Goal: Transaction & Acquisition: Purchase product/service

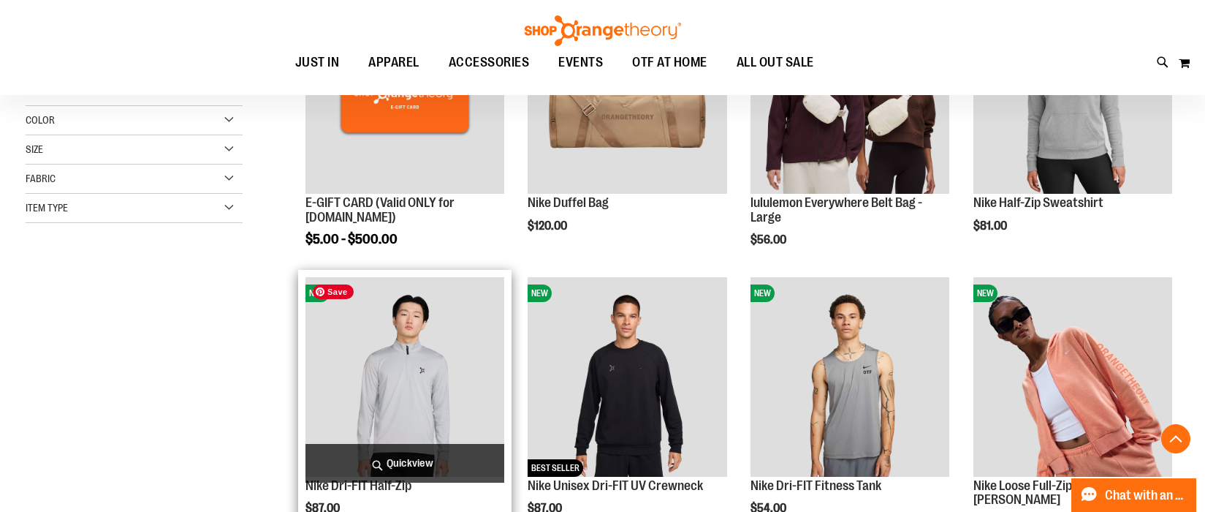
scroll to position [326, 0]
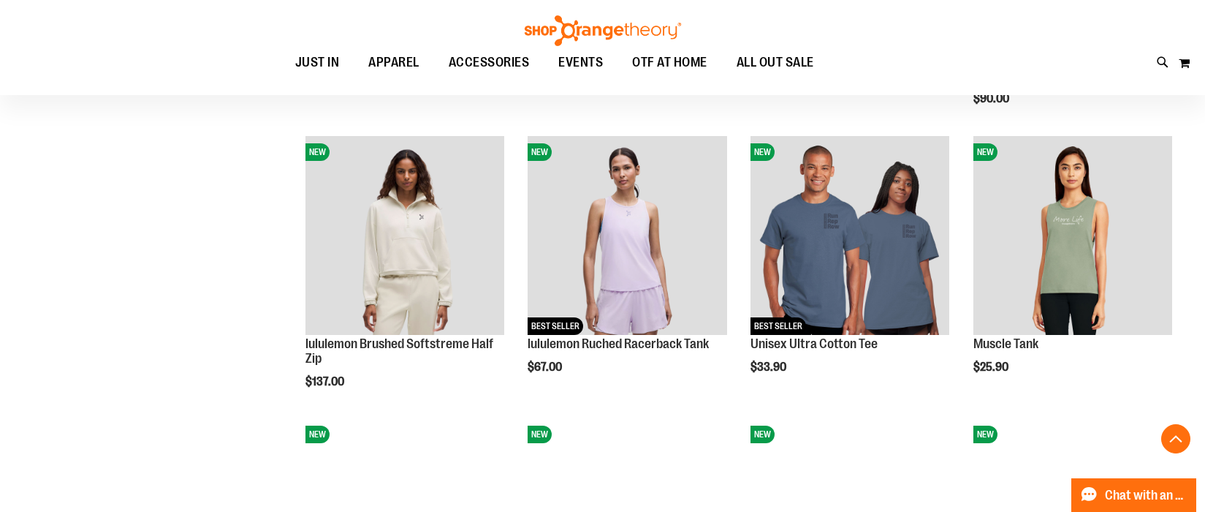
scroll to position [1267, 0]
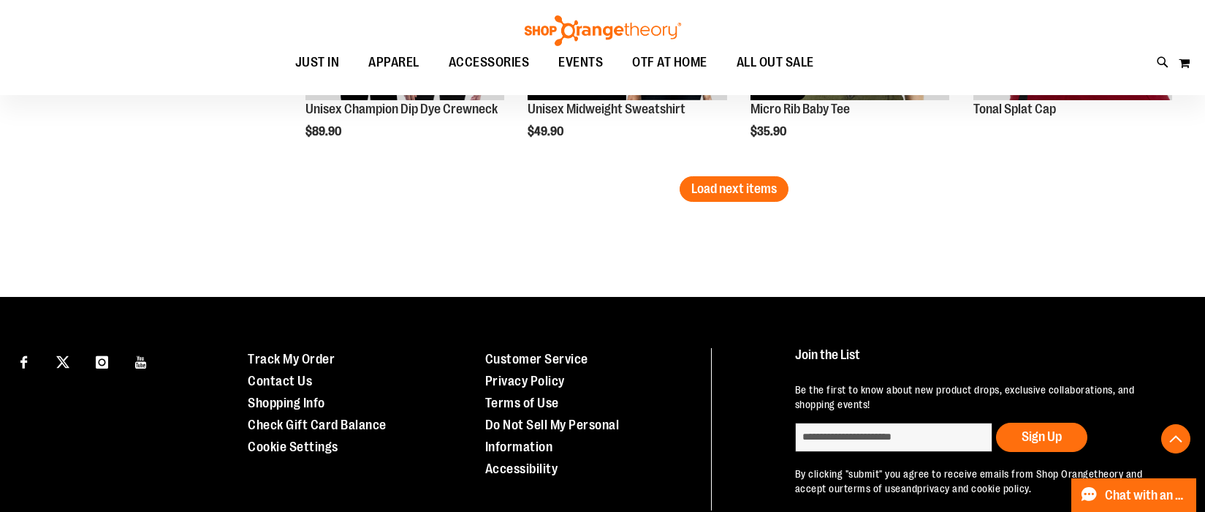
scroll to position [2643, 0]
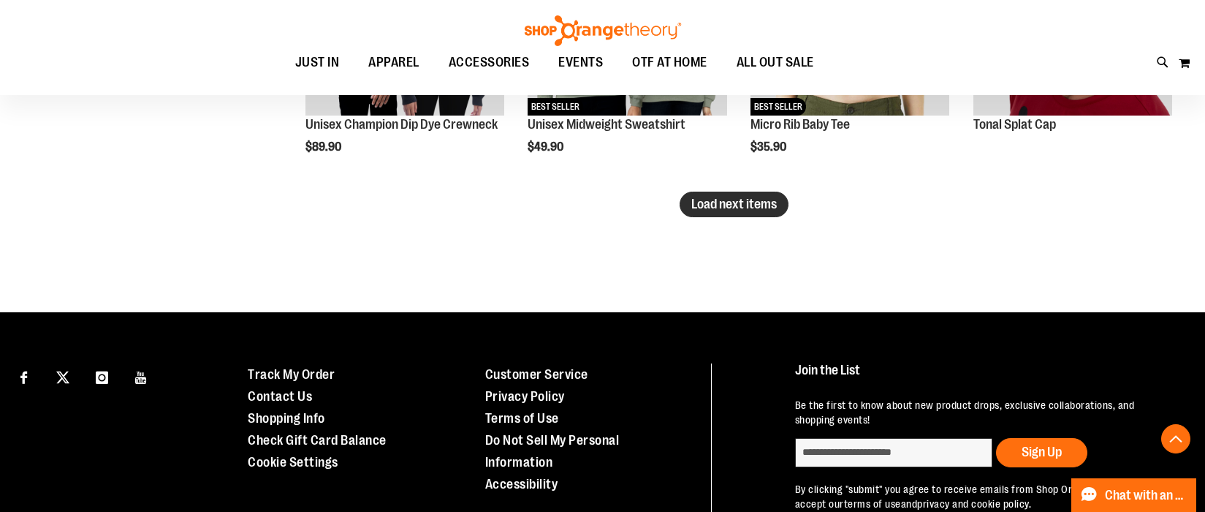
type input "**********"
click at [740, 205] on span "Load next items" at bounding box center [735, 204] width 86 height 15
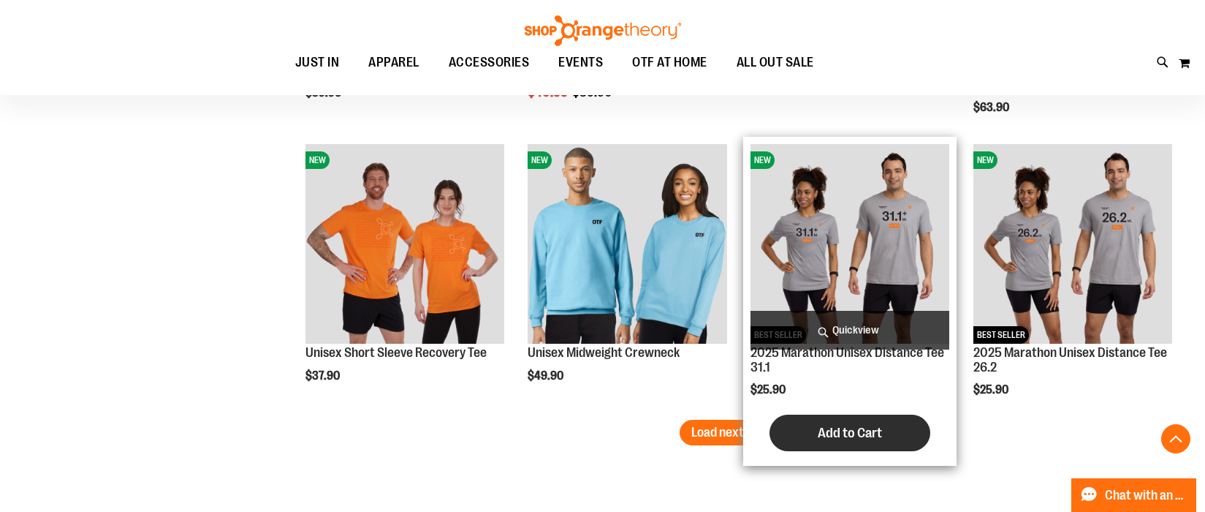
scroll to position [3299, 0]
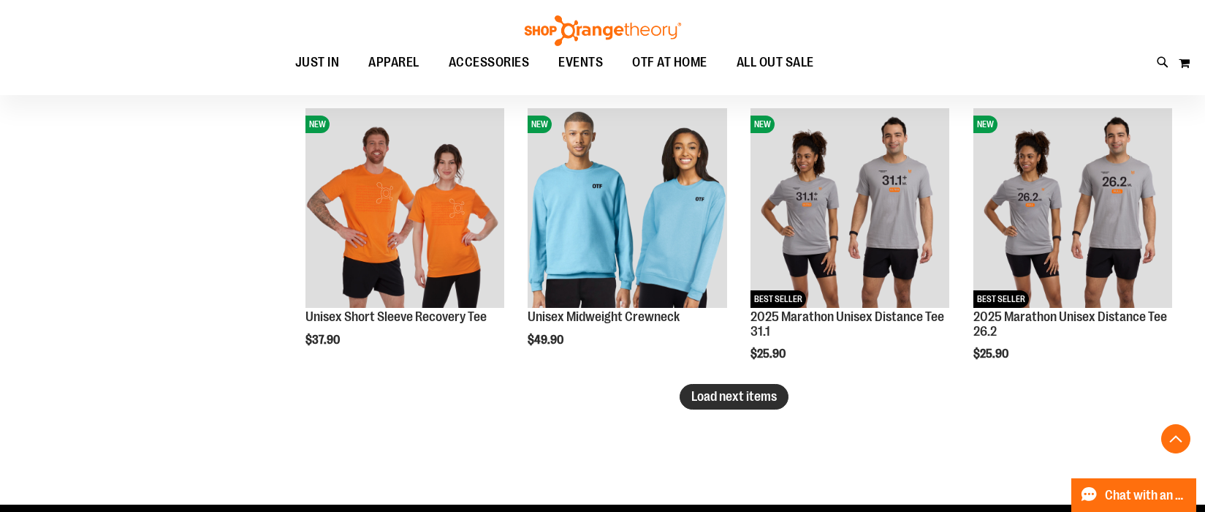
click at [727, 395] on span "Load next items" at bounding box center [735, 396] width 86 height 15
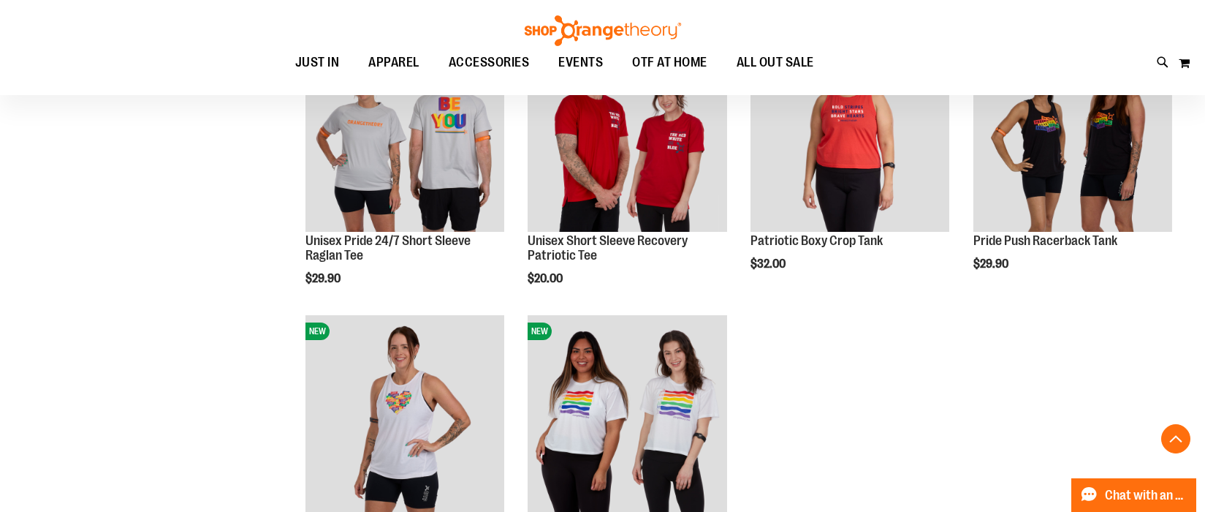
scroll to position [3529, 0]
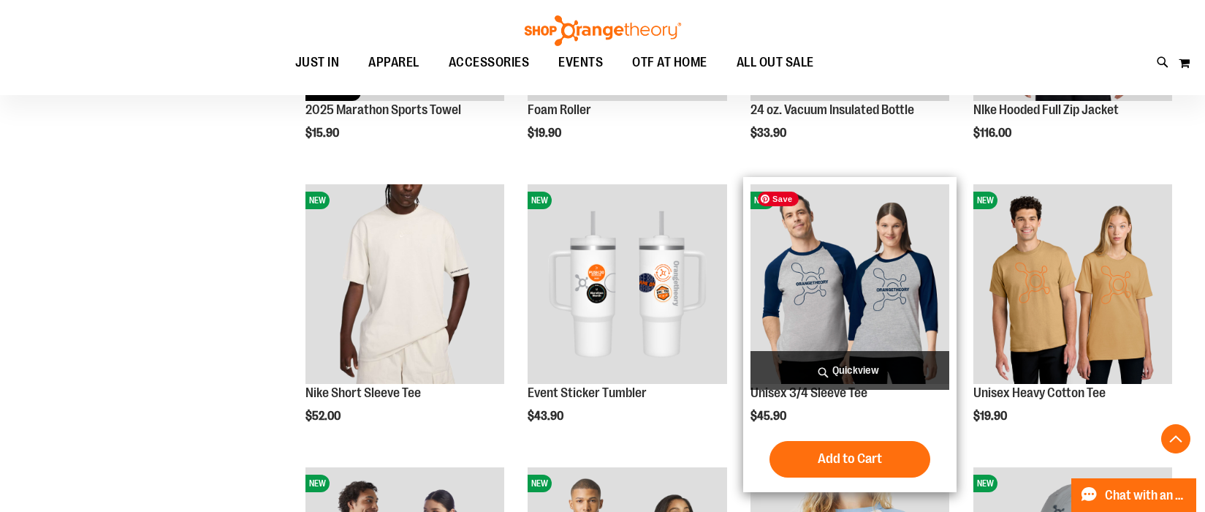
scroll to position [2292, 0]
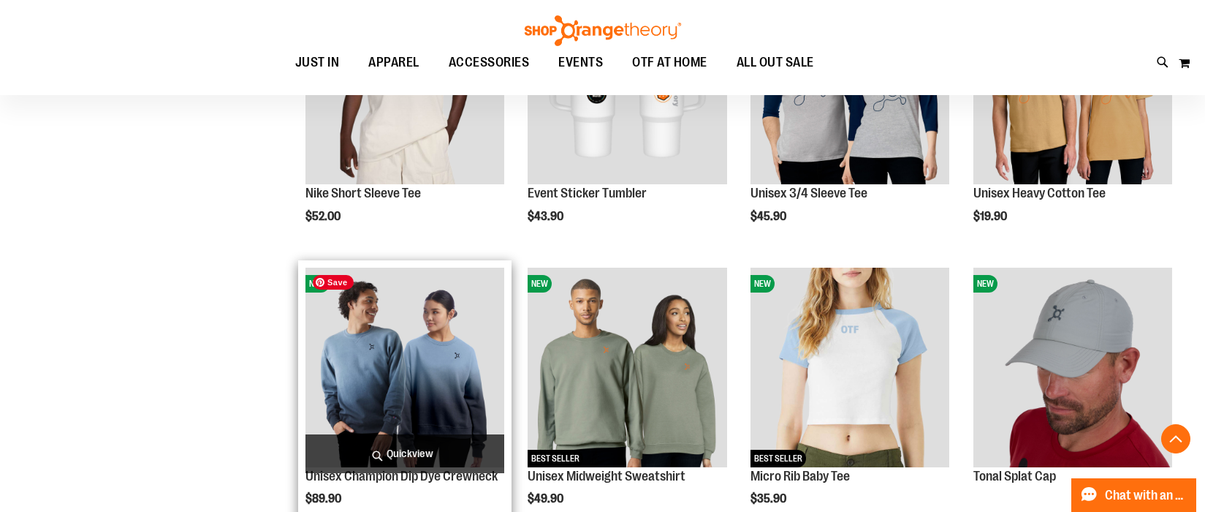
click at [425, 391] on img "product" at bounding box center [405, 367] width 199 height 199
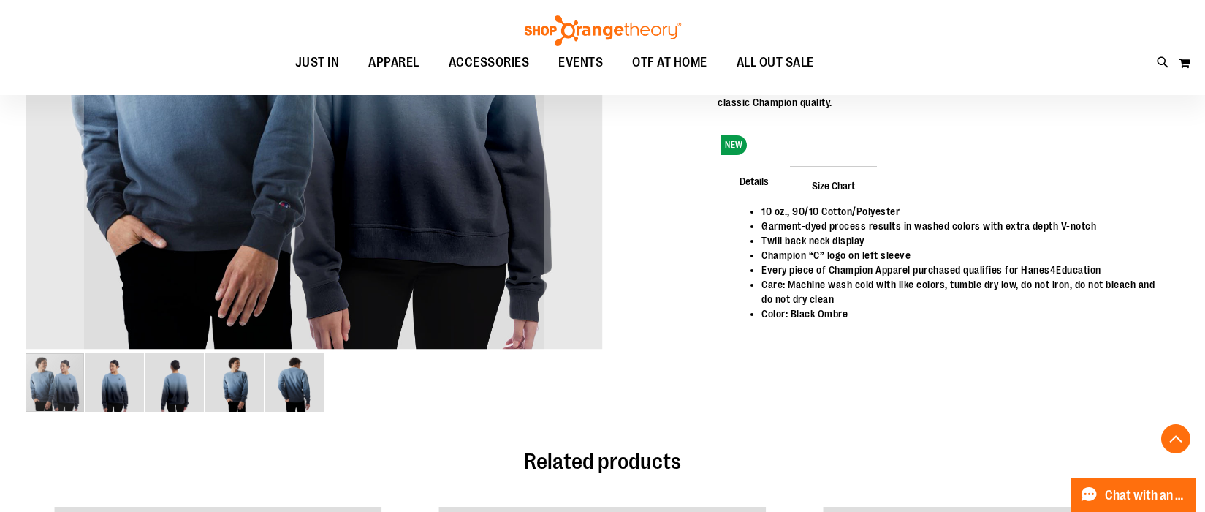
scroll to position [461, 0]
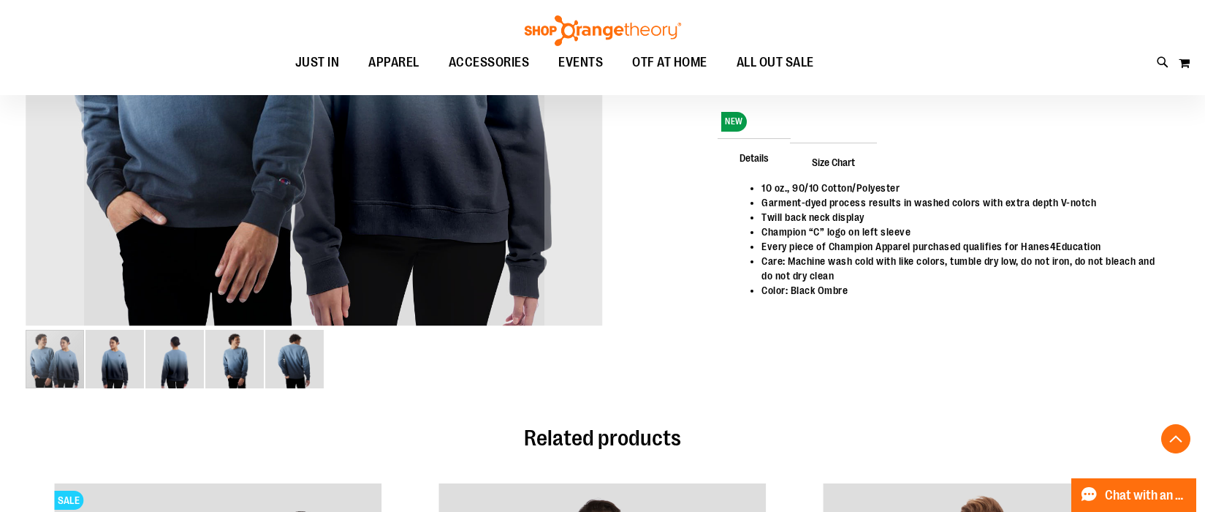
type input "**********"
click at [111, 366] on img "image 2 of 5" at bounding box center [115, 359] width 58 height 58
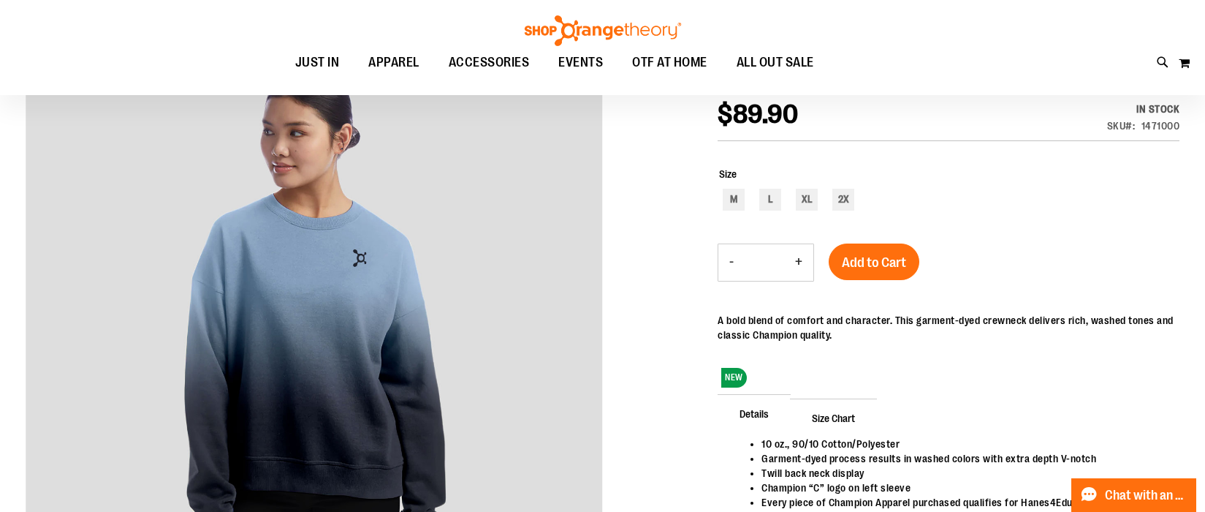
scroll to position [204, 0]
